Goal: Communication & Community: Answer question/provide support

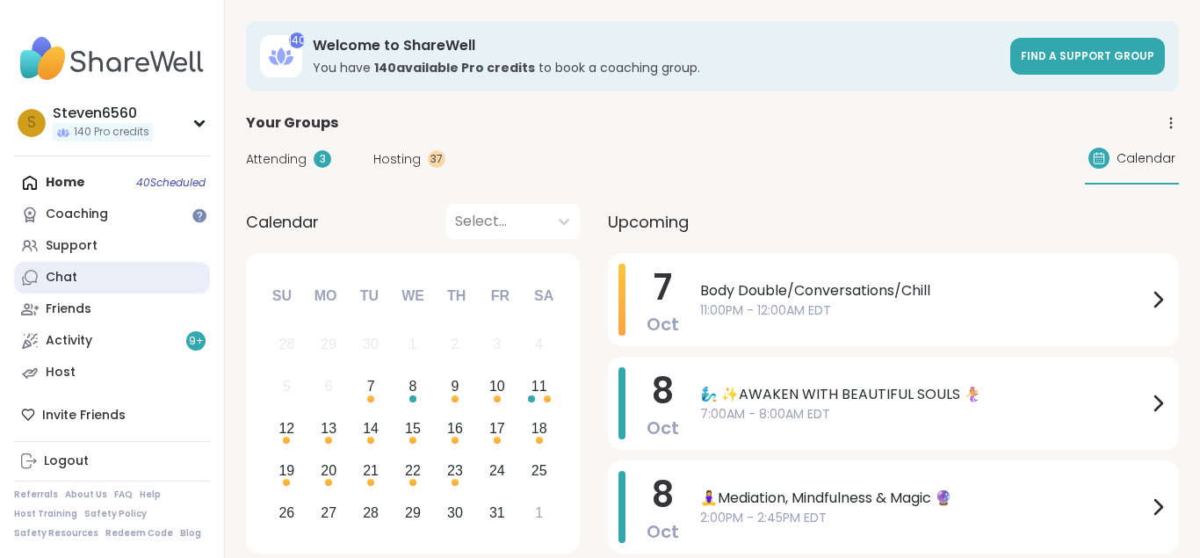
click at [74, 269] on link "Chat" at bounding box center [112, 278] width 196 height 32
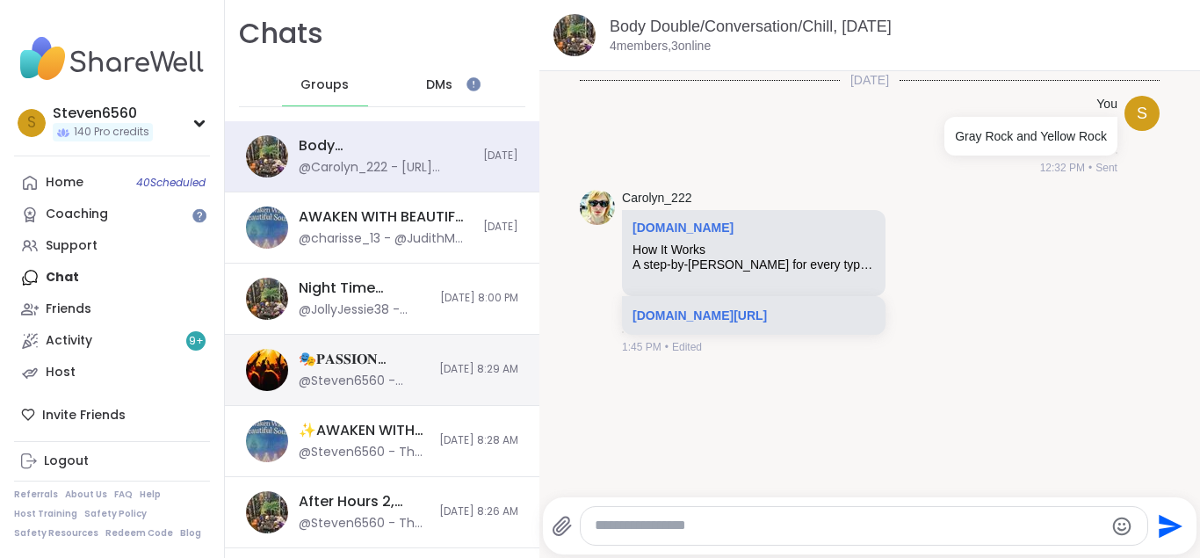
click at [356, 343] on div "🎭𝐏𝐀𝐒𝐒𝐈𝐎𝐍 𝐏𝐀𝐑𝐓𝐘🎭, [DATE] @Steven6560 - That's beautiful Recovery! Thank you for …" at bounding box center [382, 370] width 314 height 71
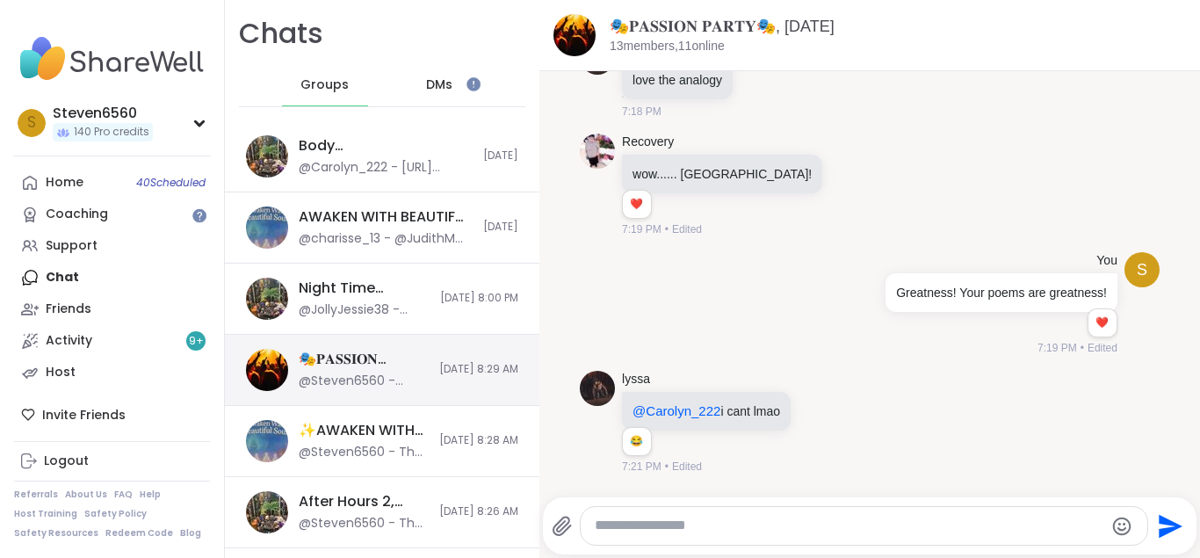
scroll to position [12533, 0]
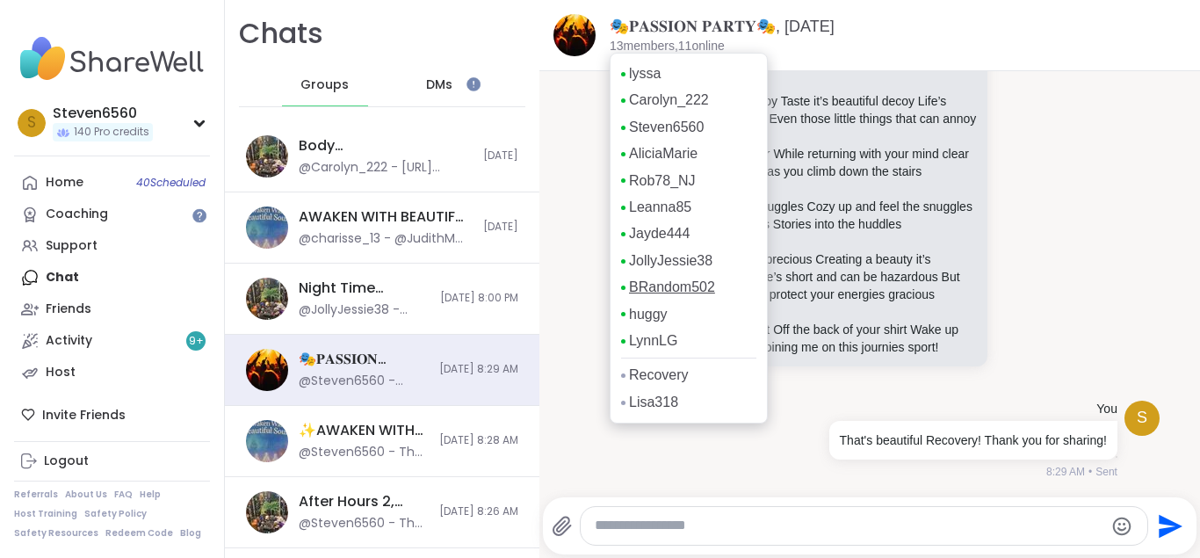
click at [665, 290] on link "BRandom502" at bounding box center [672, 287] width 86 height 19
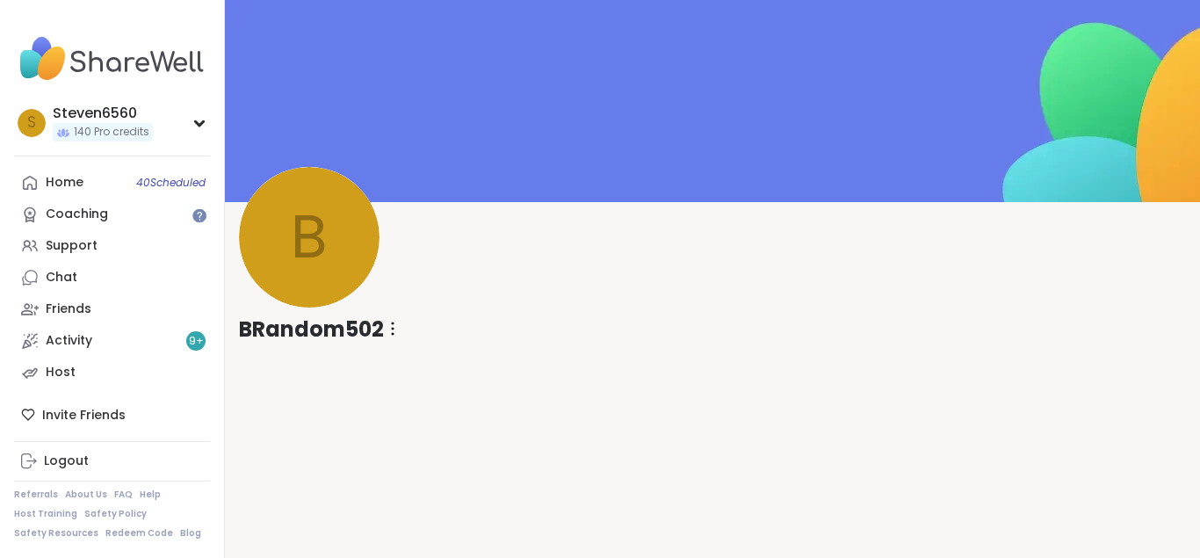
click at [392, 330] on icon at bounding box center [393, 329] width 4 height 14
click at [439, 408] on div "Unrestrict Member" at bounding box center [489, 413] width 197 height 40
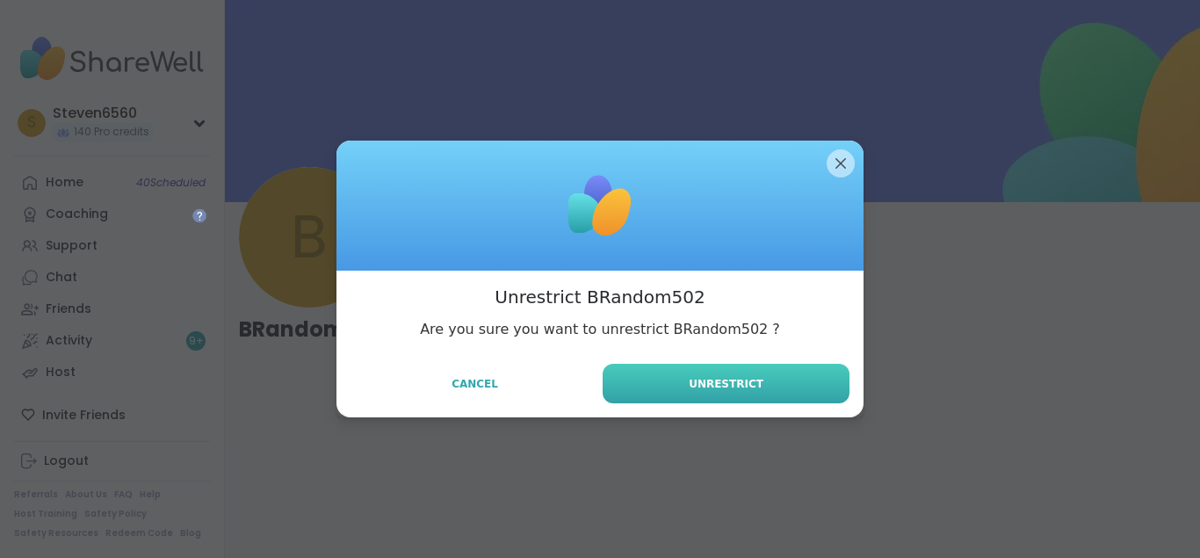
click at [690, 382] on button "Unrestrict" at bounding box center [726, 384] width 247 height 40
